Goal: Transaction & Acquisition: Purchase product/service

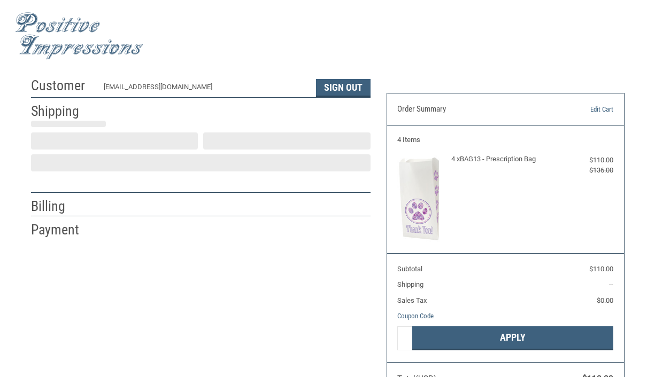
select select "US"
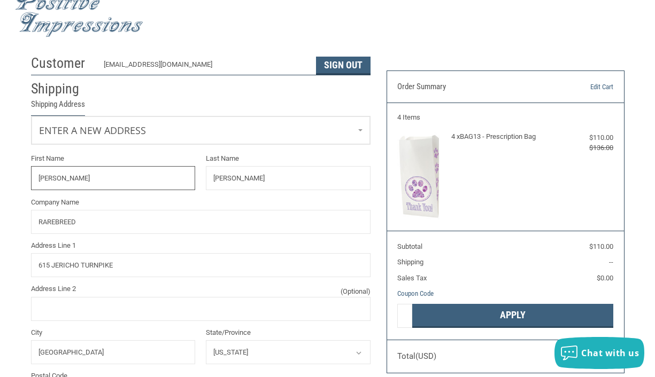
select select "NY"
radio input "true"
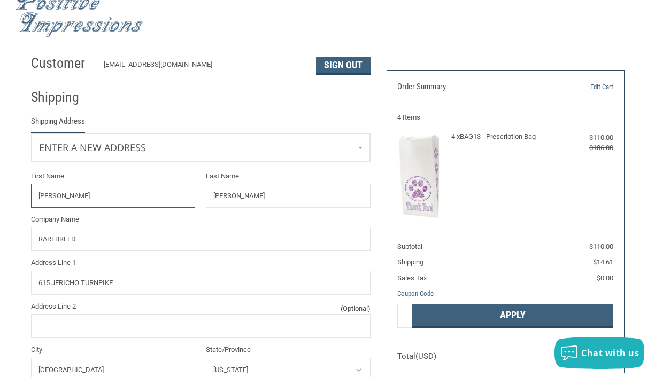
click at [113, 194] on input "[PERSON_NAME]" at bounding box center [113, 196] width 165 height 24
type input "[PERSON_NAME]"
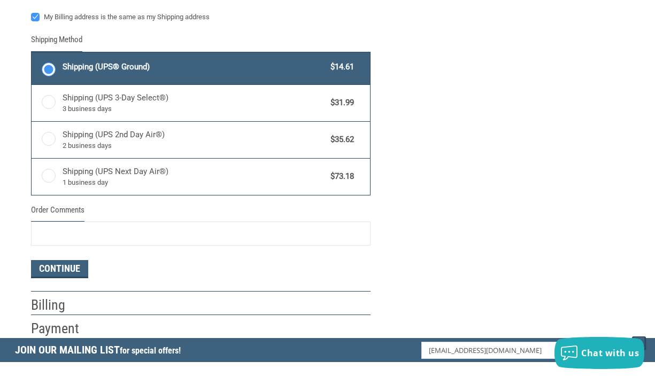
scroll to position [567, 0]
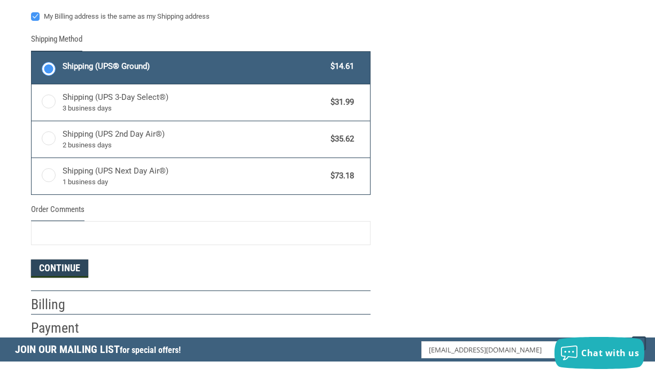
click at [72, 265] on button "Continue" at bounding box center [59, 269] width 57 height 18
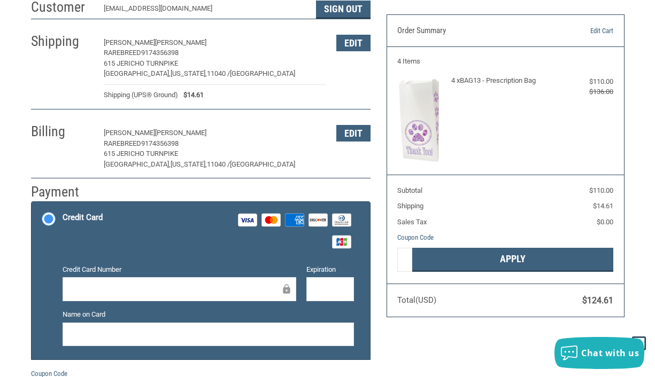
scroll to position [79, 0]
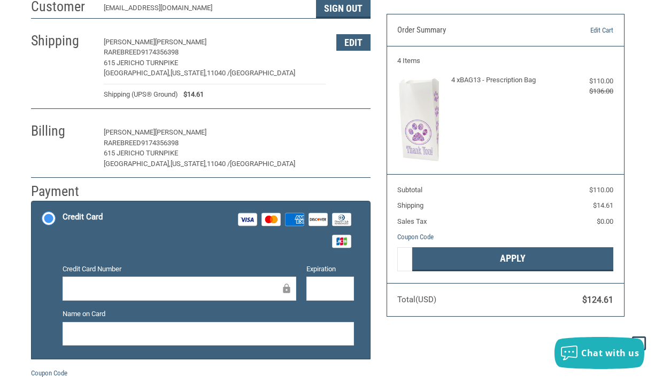
click at [348, 136] on button "Edit" at bounding box center [353, 133] width 34 height 17
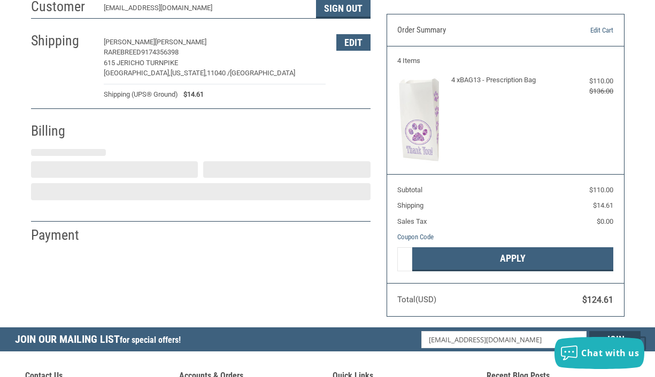
select select "NY"
select select "US"
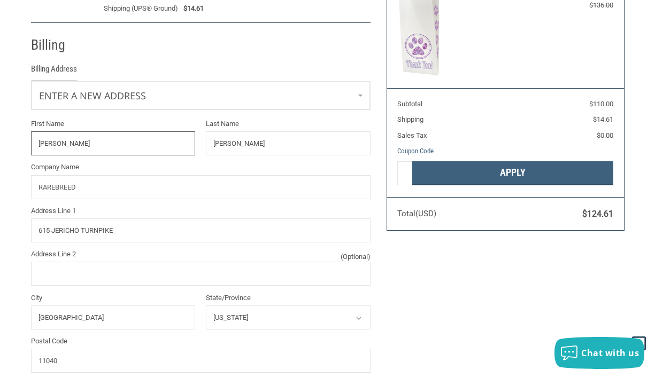
scroll to position [188, 0]
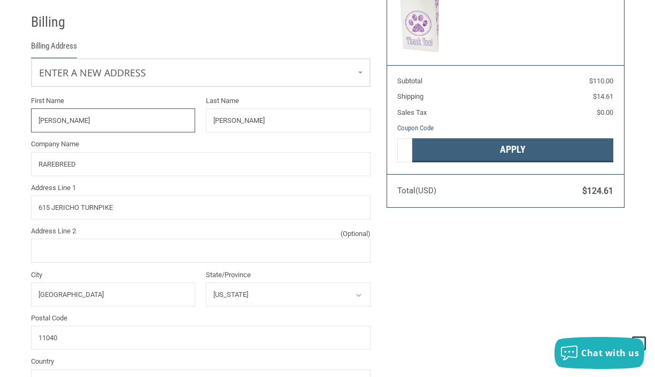
click at [80, 122] on input "[PERSON_NAME]" at bounding box center [113, 121] width 165 height 24
type input "[PERSON_NAME]"
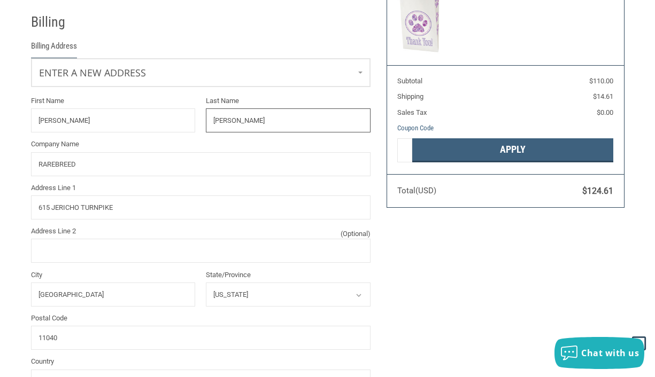
type input "N"
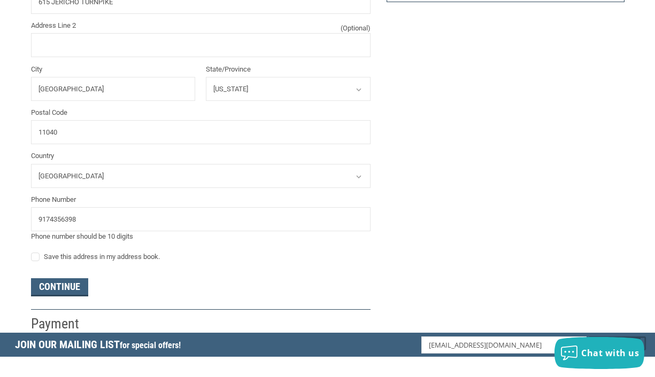
scroll to position [398, 0]
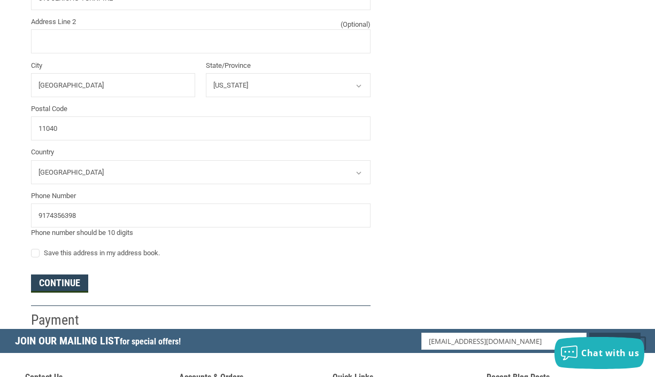
type input "BEAURY"
click at [78, 282] on button "Continue" at bounding box center [59, 284] width 57 height 18
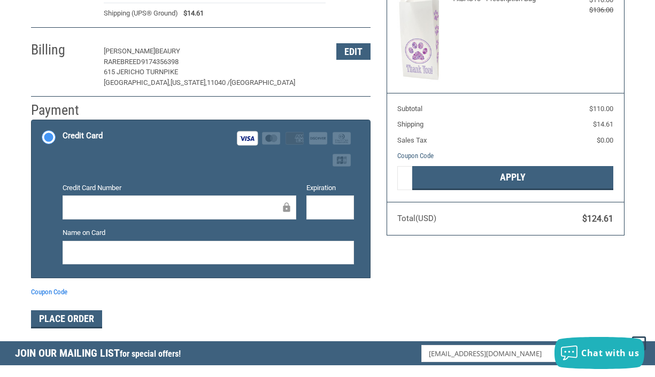
scroll to position [161, 0]
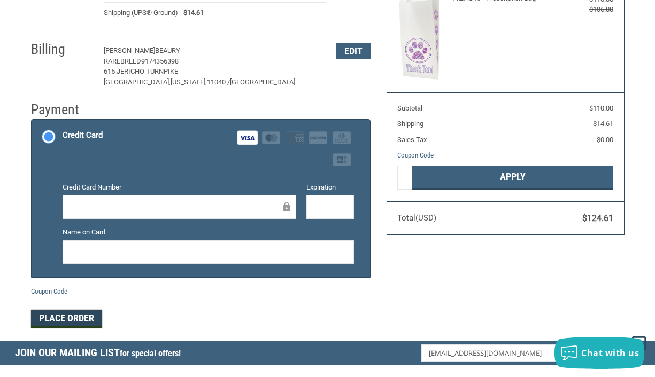
click at [96, 317] on button "Place Order" at bounding box center [66, 319] width 71 height 18
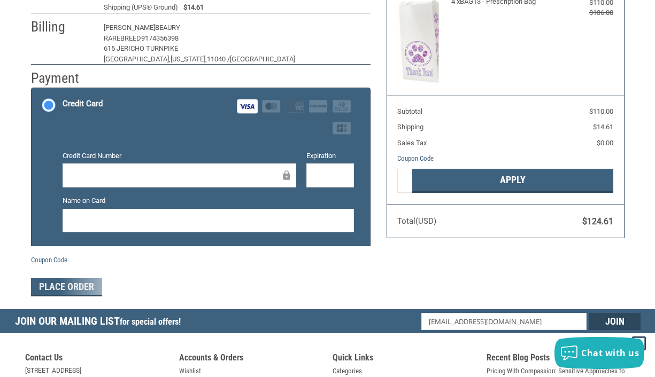
scroll to position [156, 0]
